Goal: Task Accomplishment & Management: Manage account settings

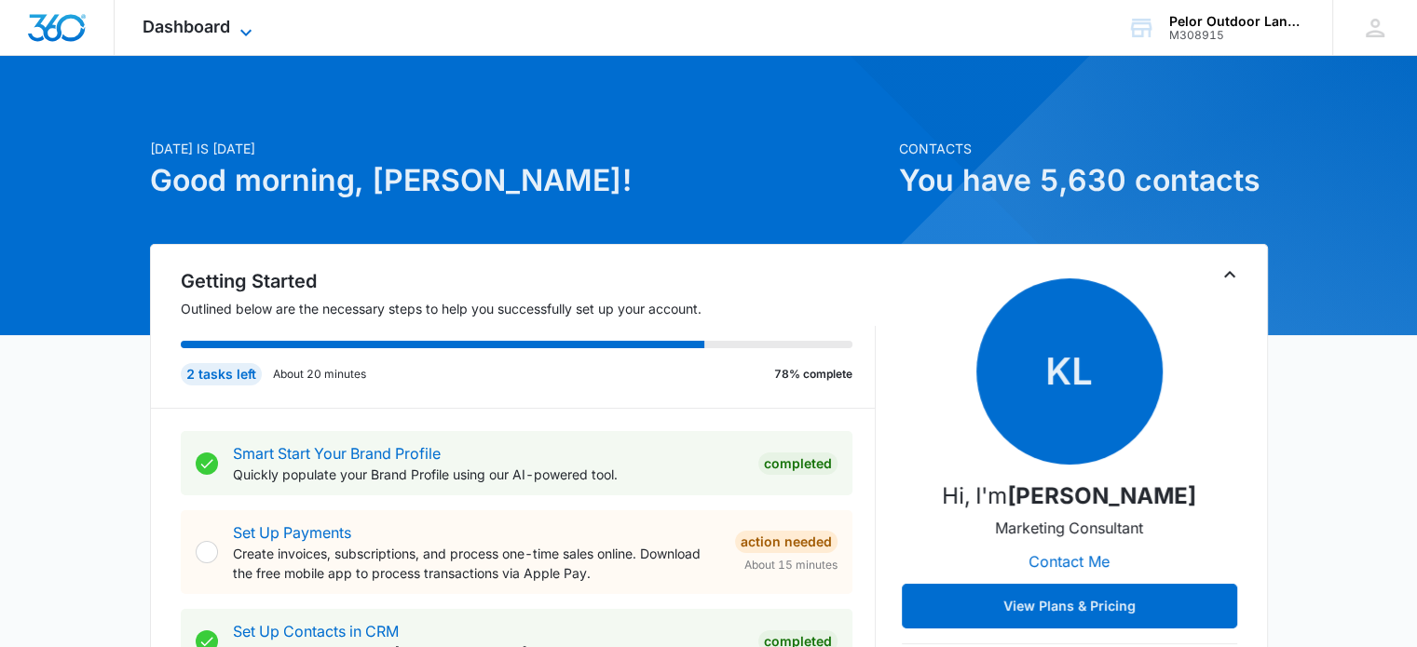
click at [199, 29] on span "Dashboard" at bounding box center [186, 27] width 88 height 20
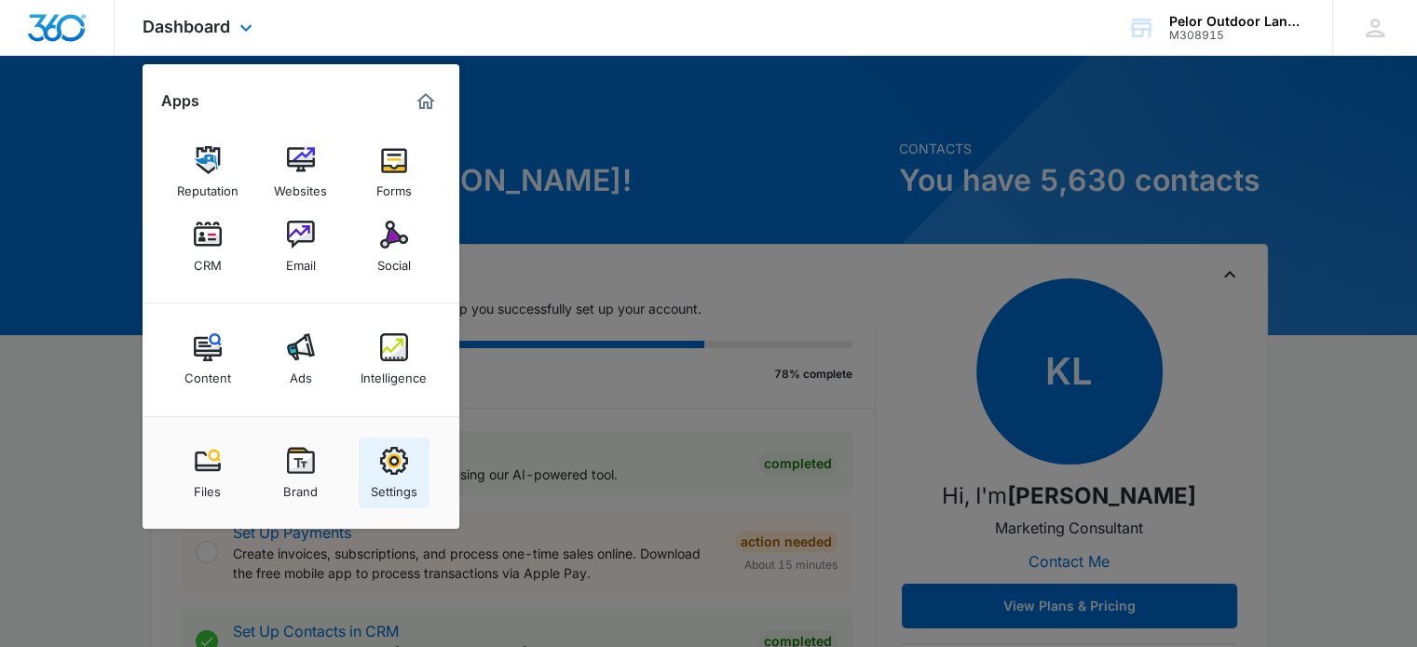
click at [392, 471] on img at bounding box center [394, 461] width 28 height 28
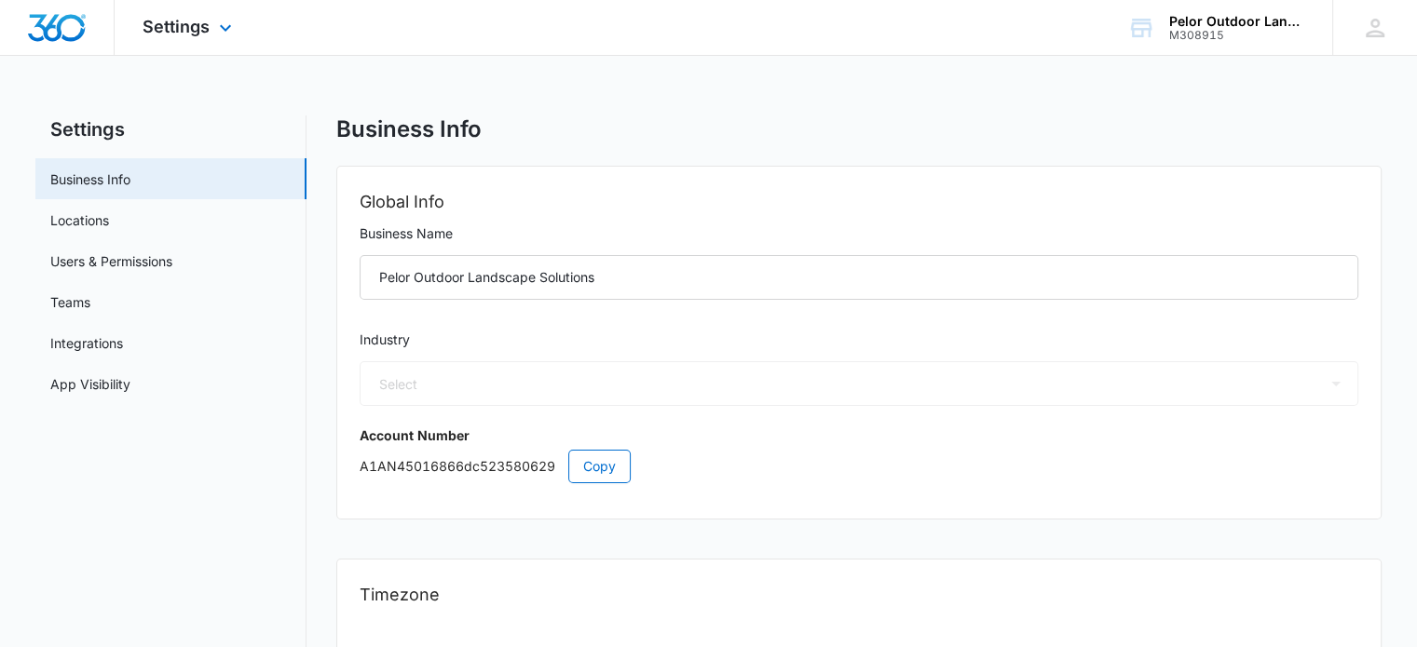
select select "US"
select select "America/New_York"
select select "5"
click at [156, 14] on div "Settings Apps Reputation Websites Forms CRM Email Social Content Ads Intelligen…" at bounding box center [190, 27] width 150 height 55
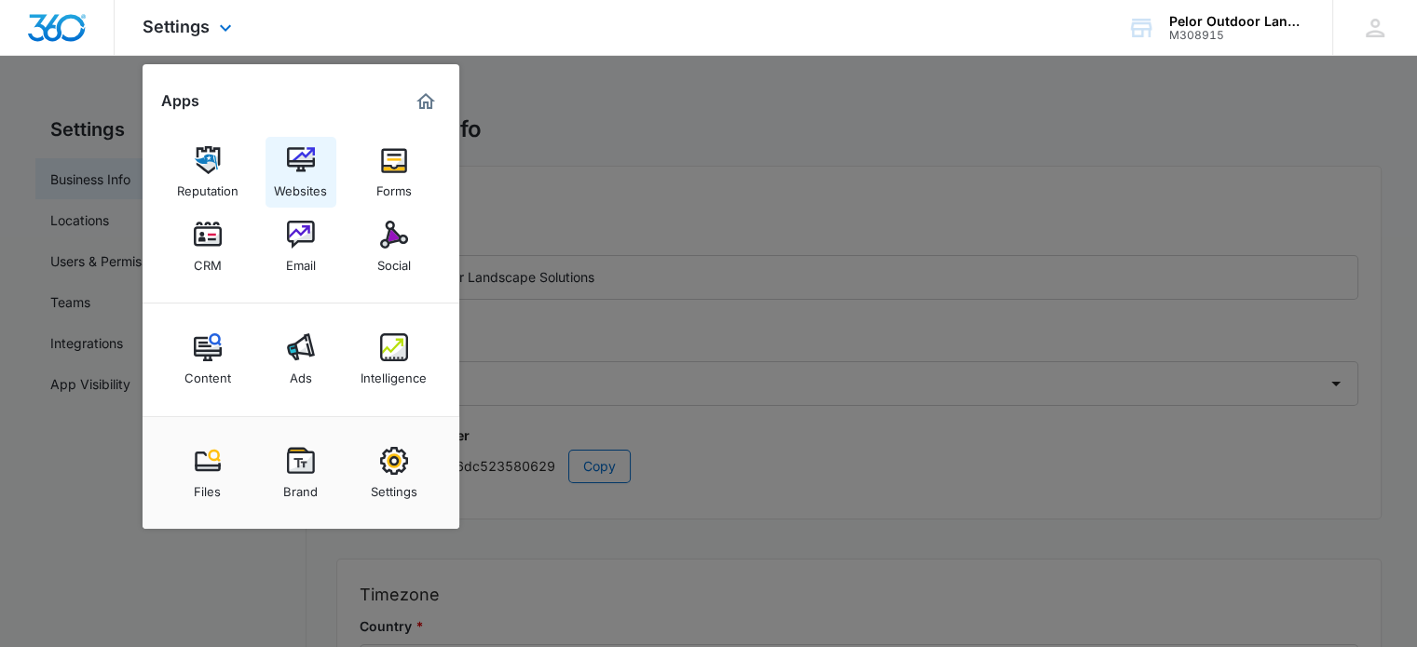
click at [291, 156] on img at bounding box center [301, 160] width 28 height 28
